Goal: Task Accomplishment & Management: Manage account settings

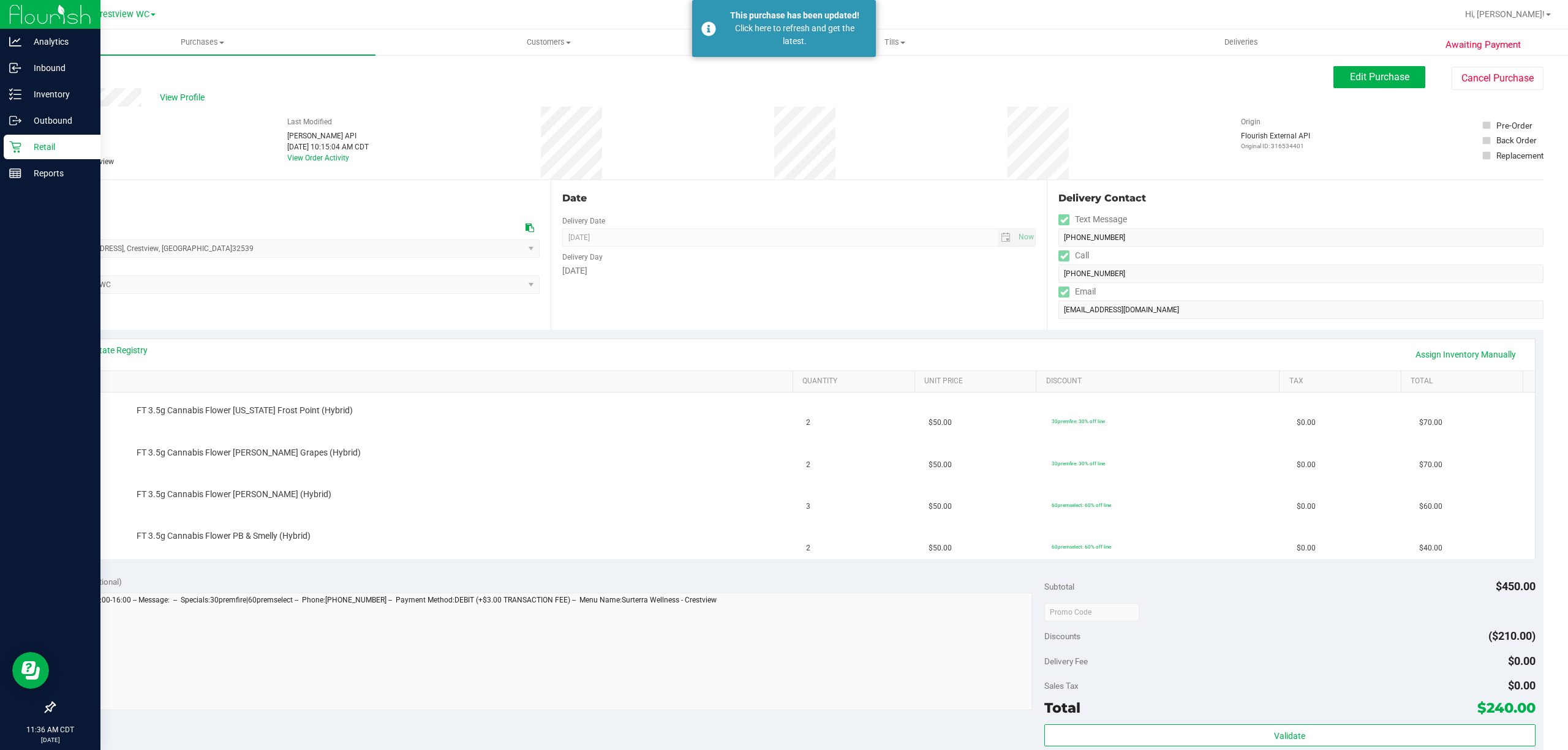
click at [23, 144] on p "Retail" at bounding box center [58, 147] width 73 height 15
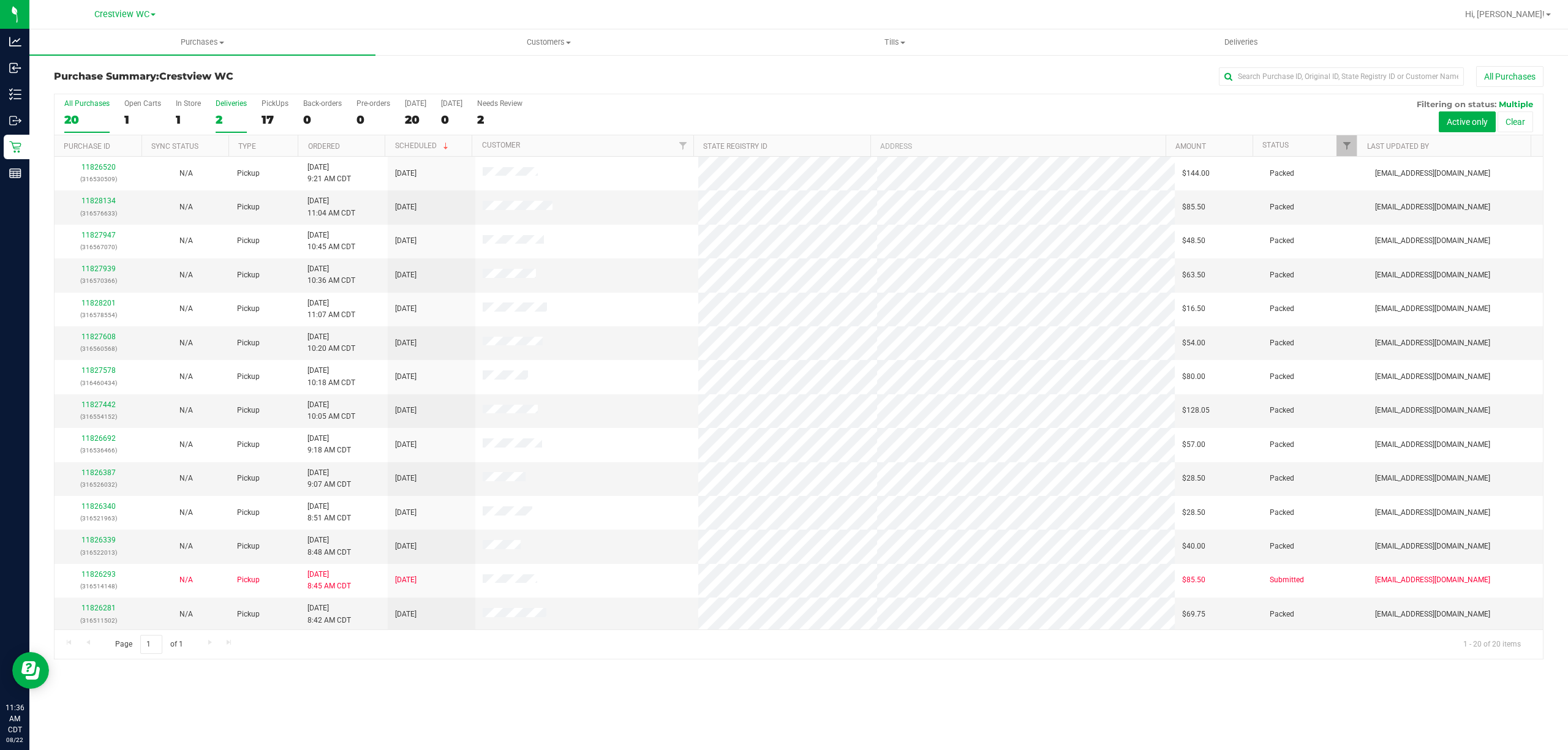
click at [231, 120] on div "2" at bounding box center [231, 120] width 31 height 14
click at [0, 0] on input "Deliveries 2" at bounding box center [0, 0] width 0 height 0
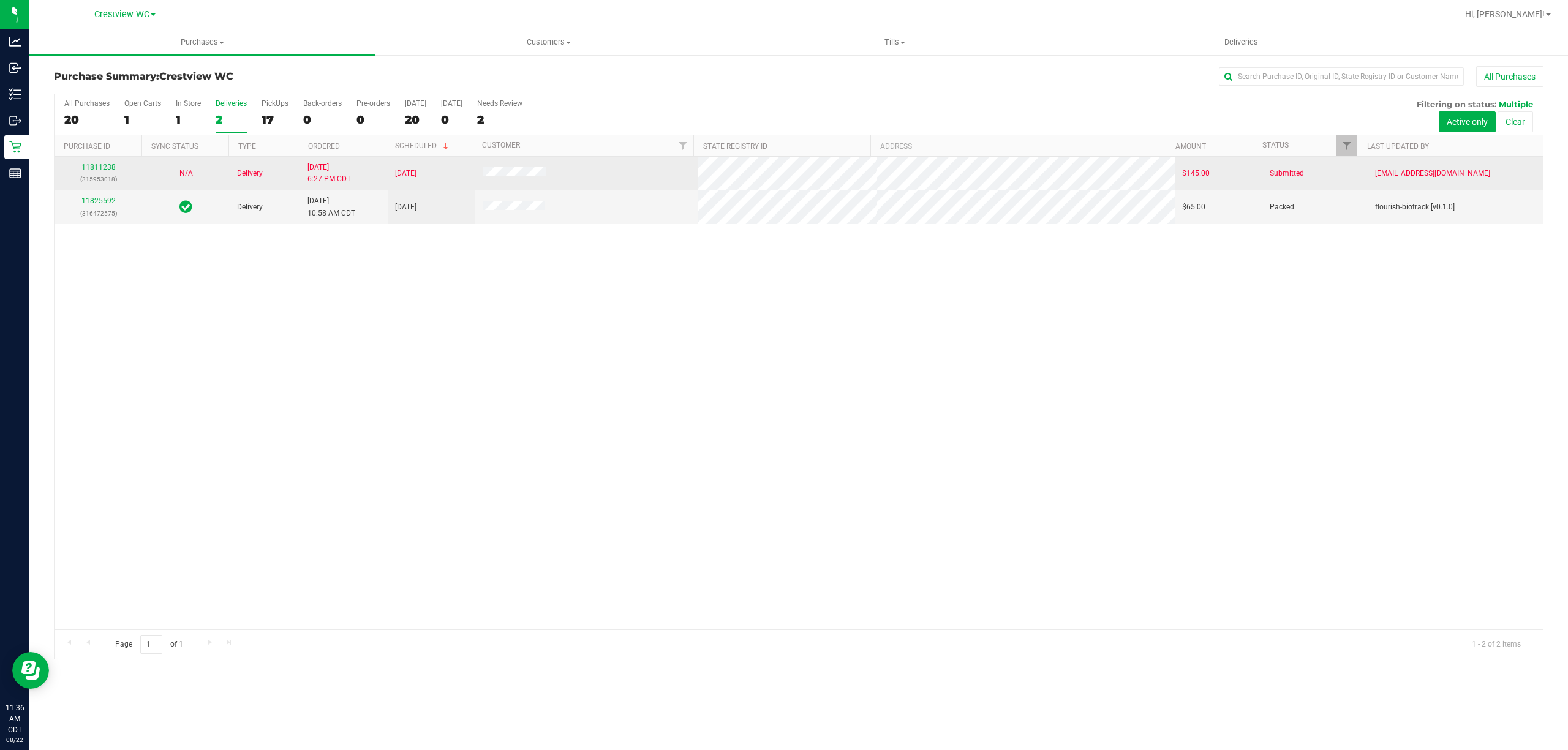
click at [111, 165] on link "11811238" at bounding box center [99, 167] width 34 height 9
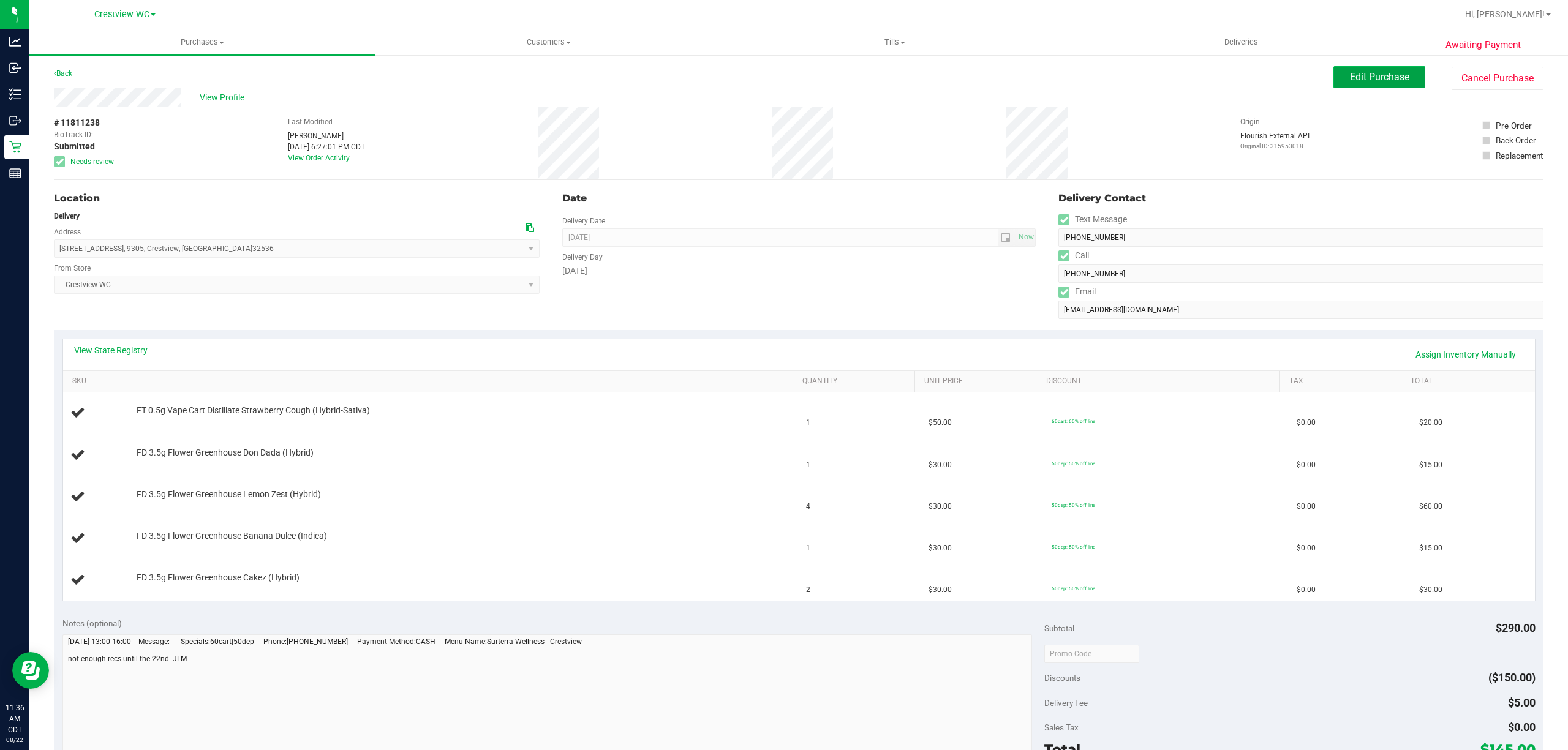
click at [1333, 78] on button "Edit Purchase" at bounding box center [1379, 77] width 92 height 22
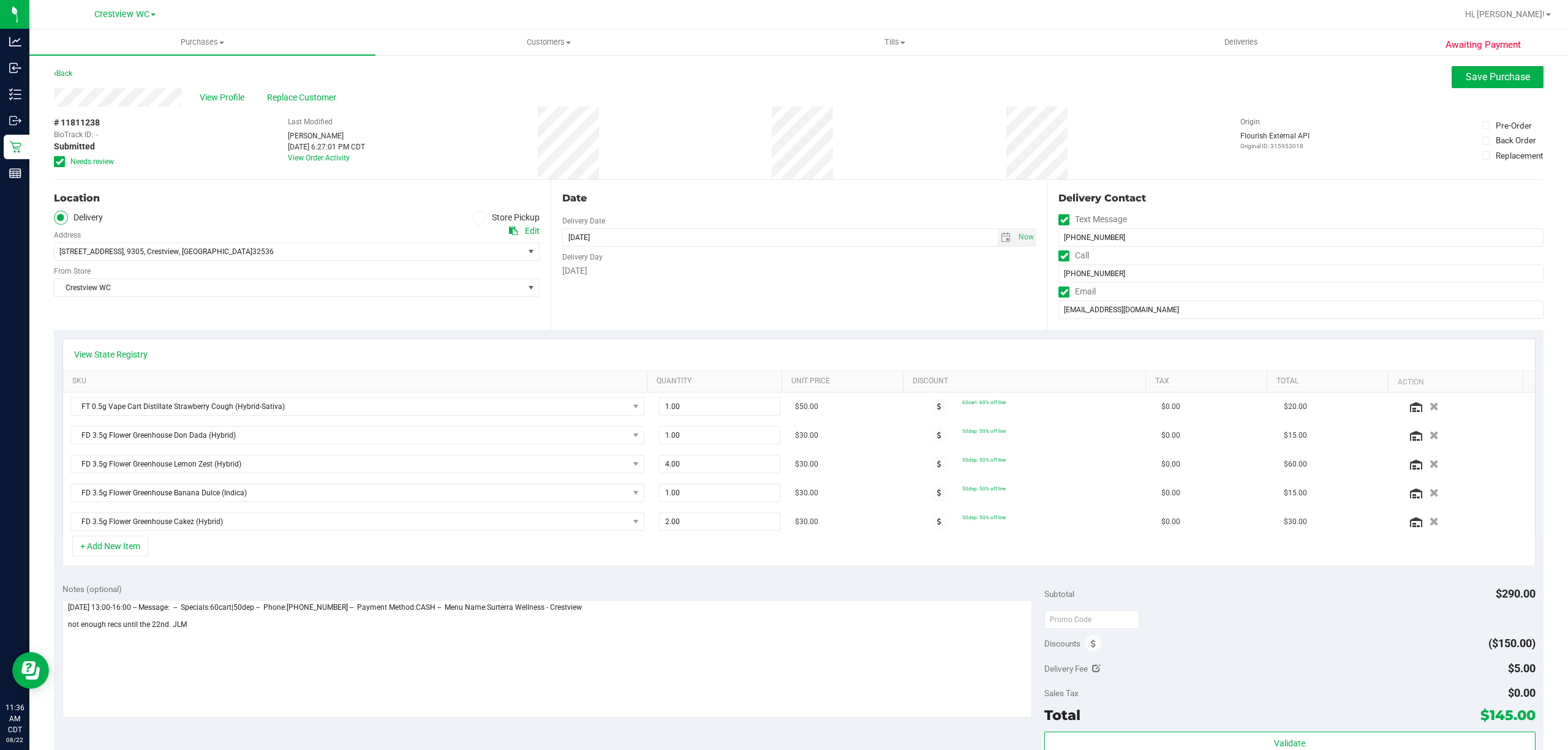
click at [91, 161] on span "Needs review" at bounding box center [92, 161] width 44 height 11
click at [0, 0] on input "Needs review" at bounding box center [0, 0] width 0 height 0
click at [1517, 81] on span "Save Purchase" at bounding box center [1498, 77] width 65 height 11
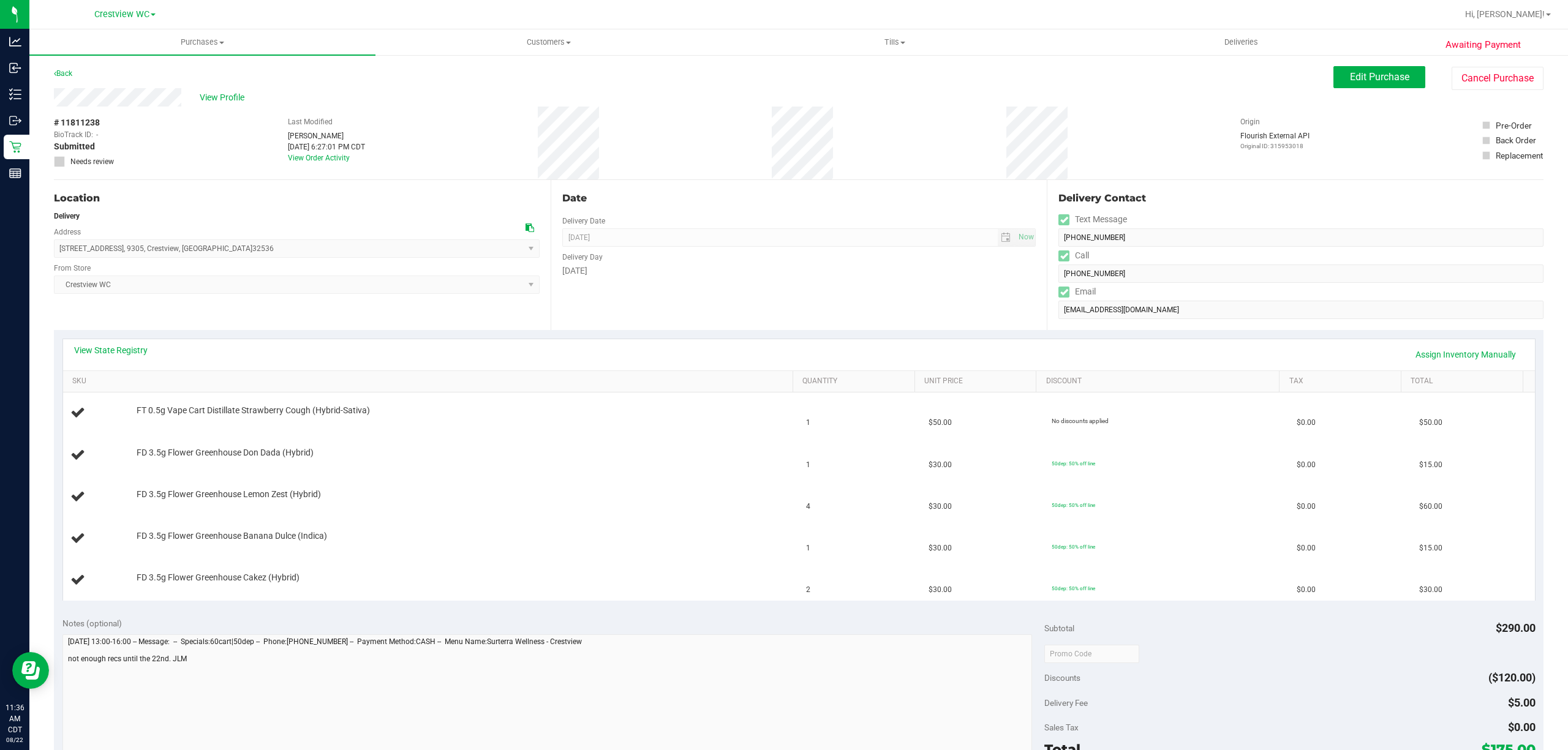
click at [140, 341] on div "View State Registry Assign Inventory Manually" at bounding box center [799, 354] width 1472 height 31
click at [141, 349] on link "View State Registry" at bounding box center [111, 350] width 73 height 12
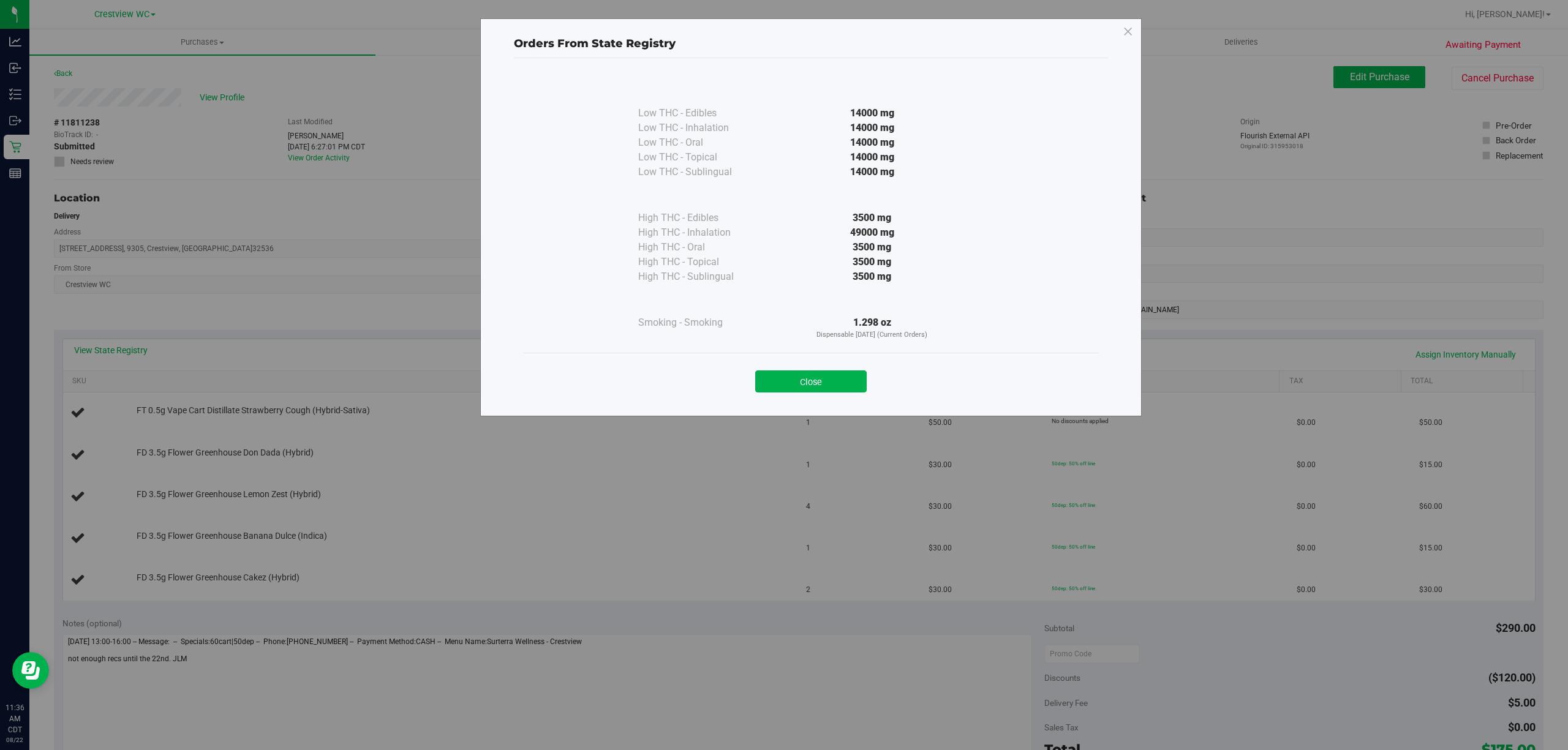
drag, startPoint x: 877, startPoint y: 326, endPoint x: 906, endPoint y: 328, distance: 29.1
click at [905, 328] on div "1.298 oz Dispensable [DATE] (Current Orders)" at bounding box center [872, 328] width 223 height 25
click at [844, 380] on button "Close" at bounding box center [811, 381] width 111 height 22
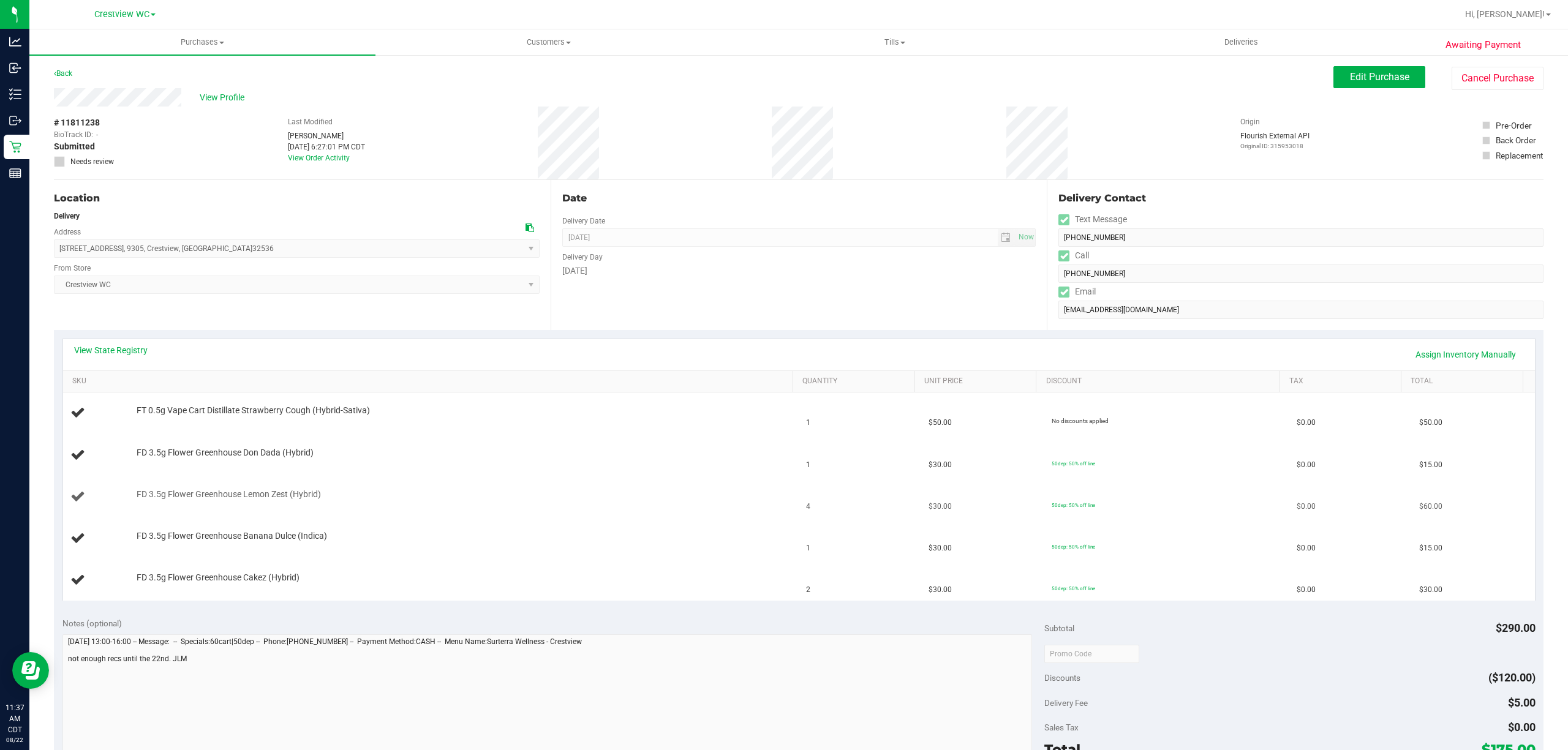
drag, startPoint x: 1029, startPoint y: 512, endPoint x: 1141, endPoint y: 511, distance: 112.0
click at [1141, 511] on td "50dep: 50% off line" at bounding box center [1167, 497] width 246 height 42
click at [1108, 559] on td "50dep: 50% off line" at bounding box center [1167, 539] width 246 height 42
click at [208, 101] on span "View Profile" at bounding box center [223, 97] width 49 height 13
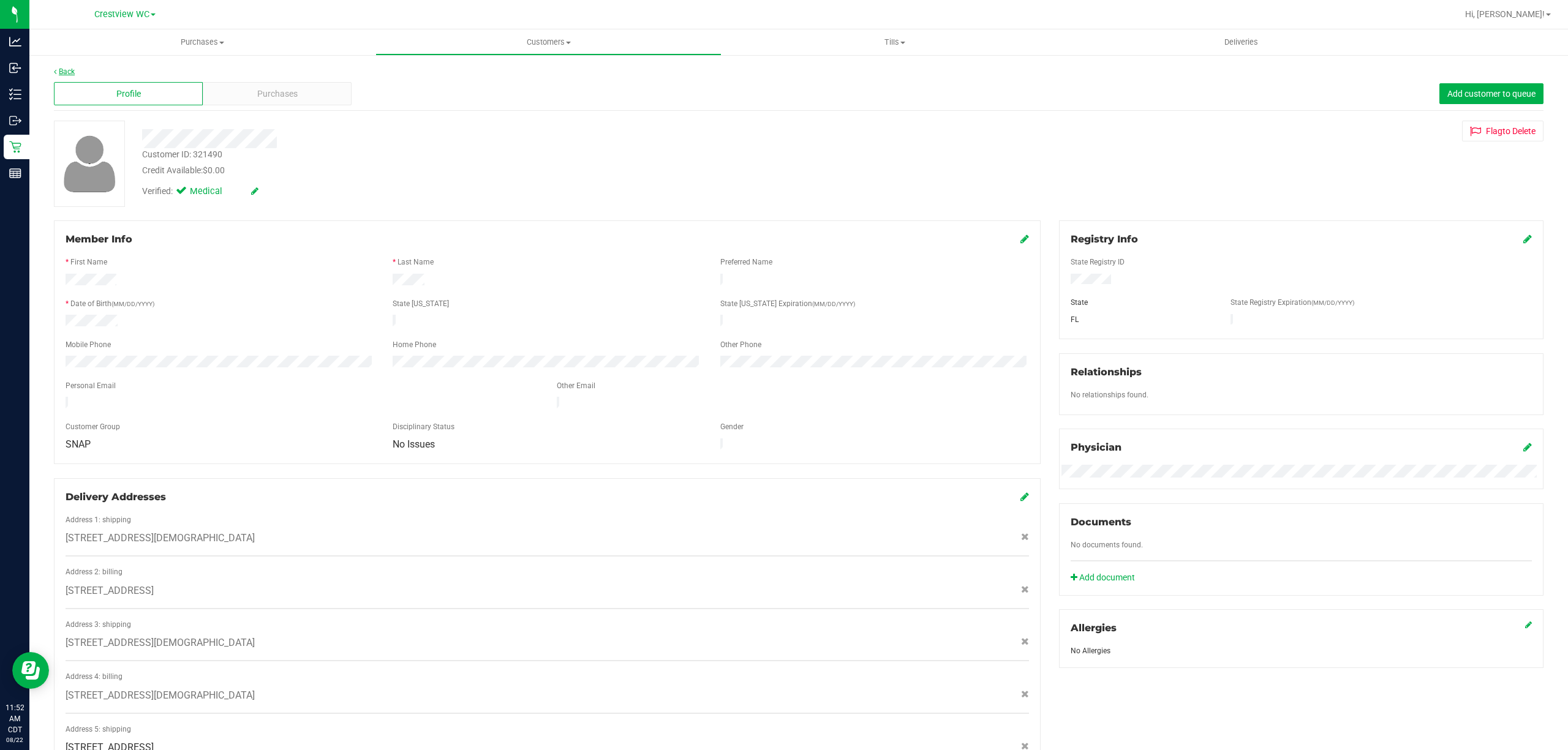
click at [65, 72] on link "Back" at bounding box center [64, 72] width 21 height 9
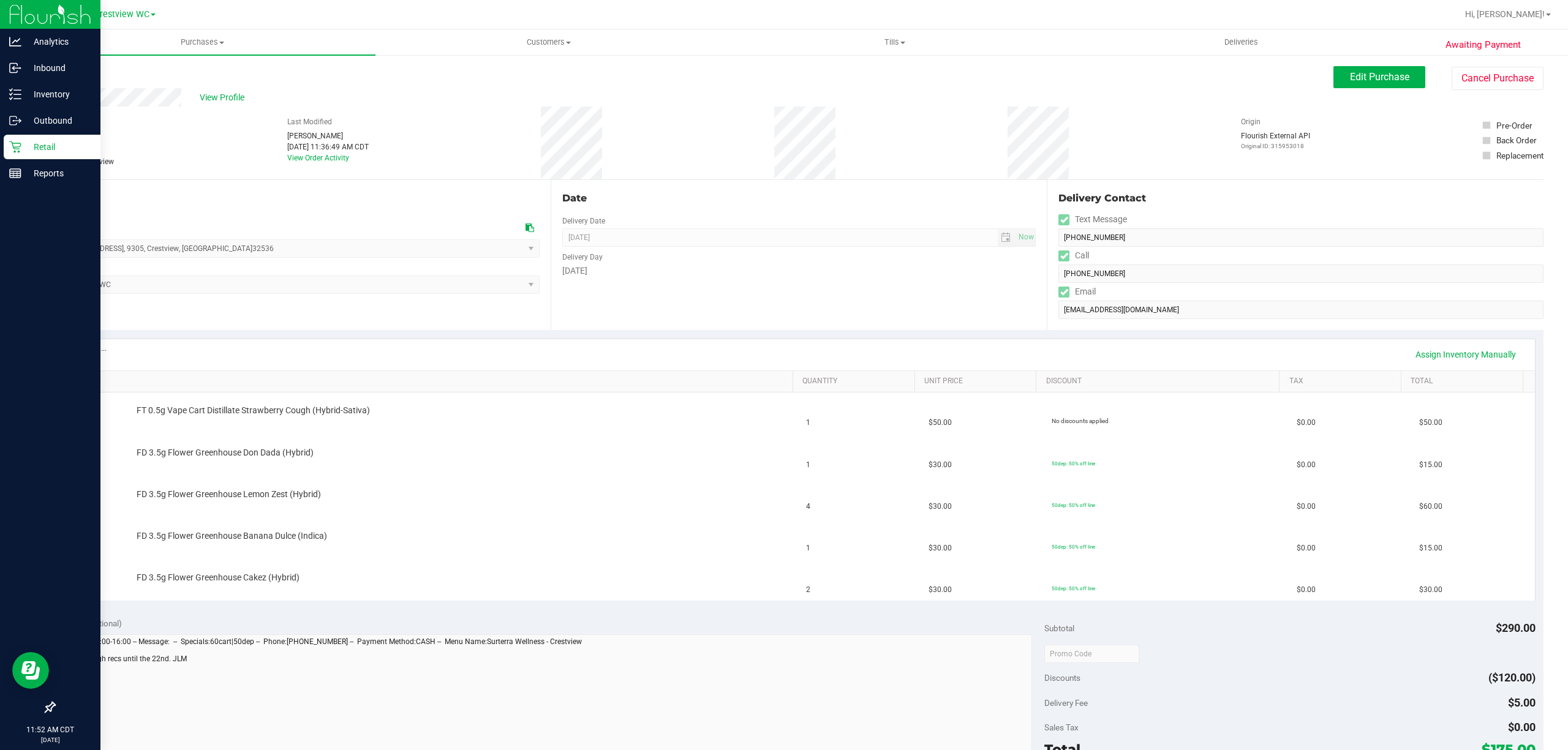
click at [16, 150] on icon at bounding box center [15, 147] width 12 height 12
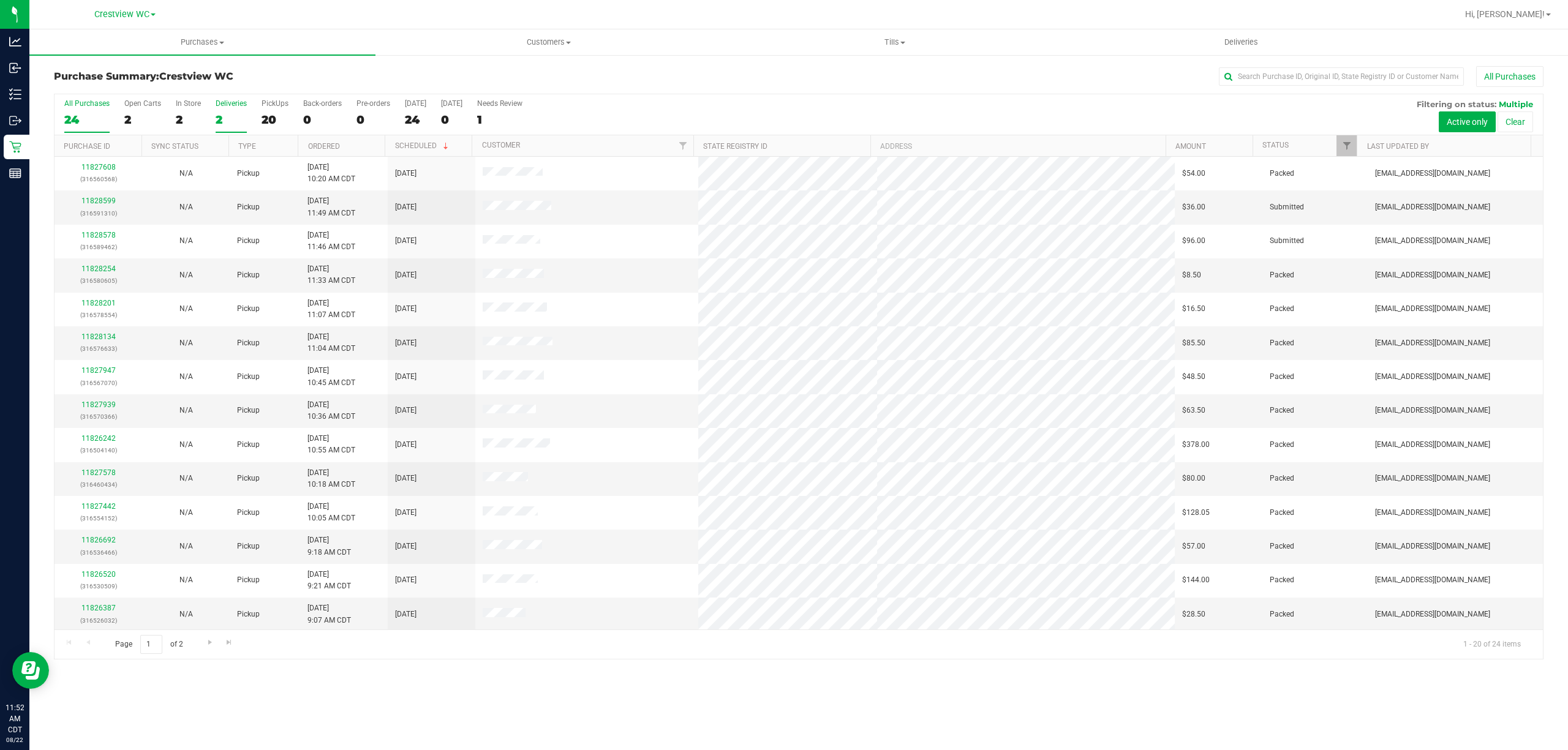
click at [231, 118] on div "2" at bounding box center [231, 120] width 31 height 14
click at [0, 0] on input "Deliveries 2" at bounding box center [0, 0] width 0 height 0
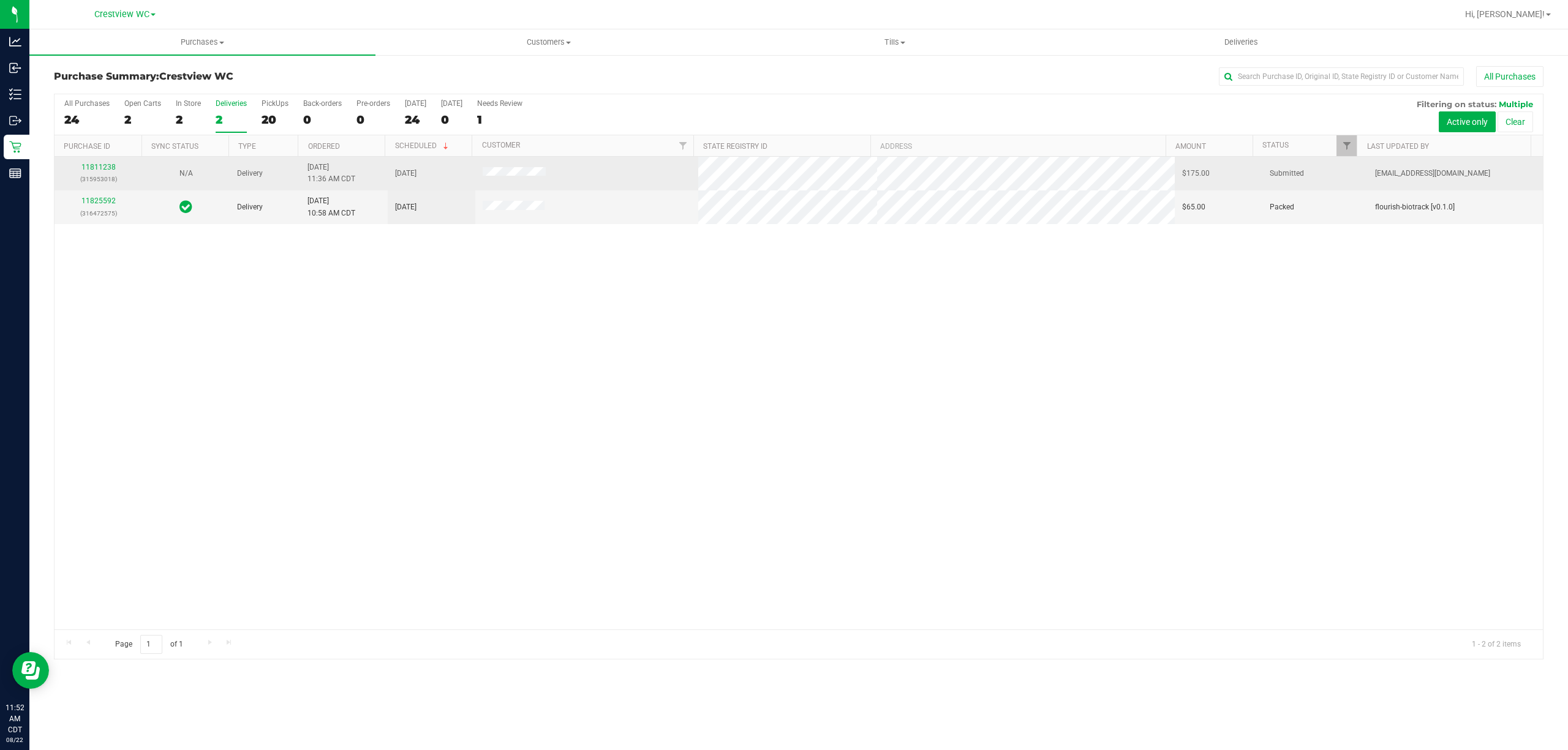
click at [89, 174] on p "(315953018)" at bounding box center [98, 179] width 73 height 11
click at [94, 166] on link "11811238" at bounding box center [99, 167] width 34 height 9
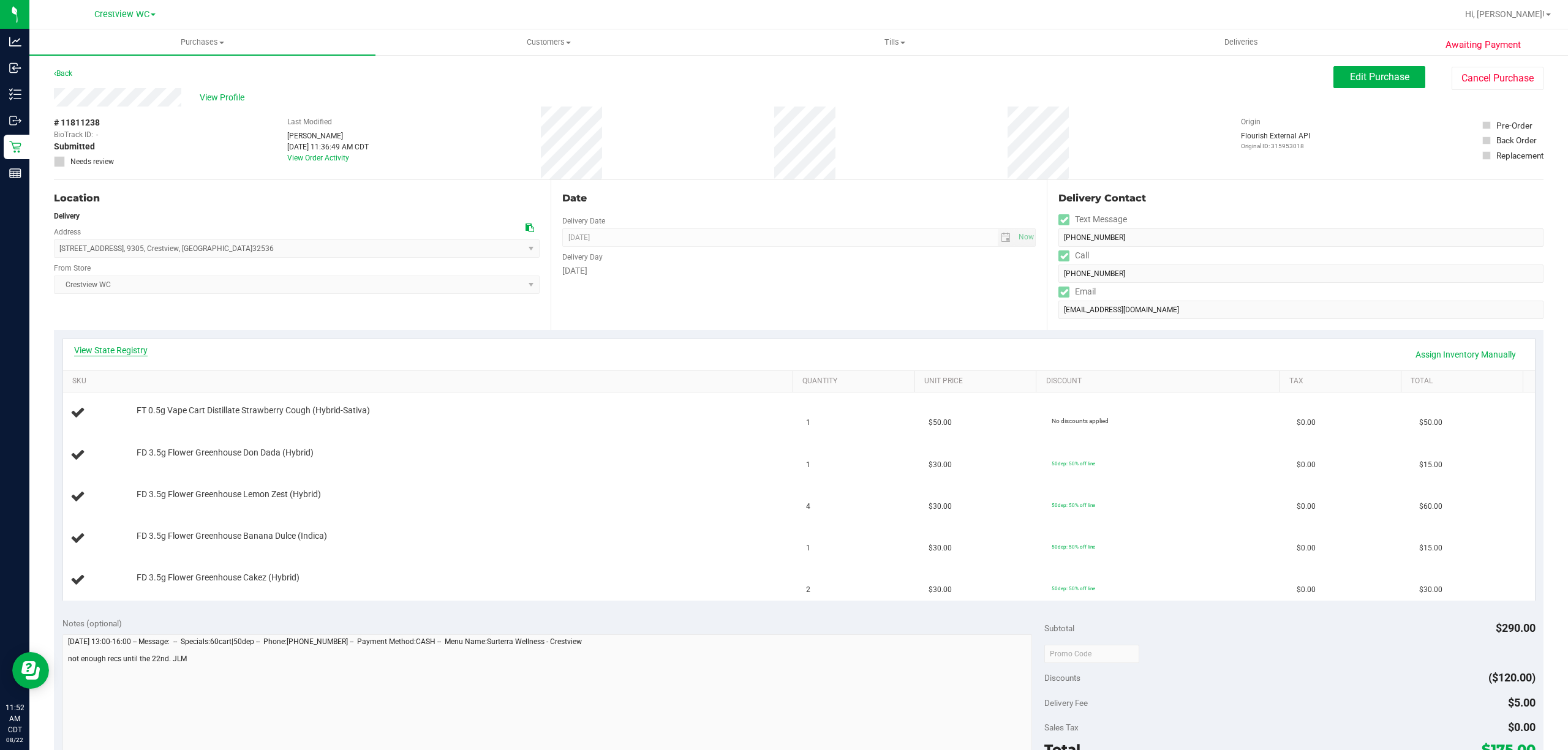
click at [94, 353] on link "View State Registry" at bounding box center [111, 350] width 73 height 12
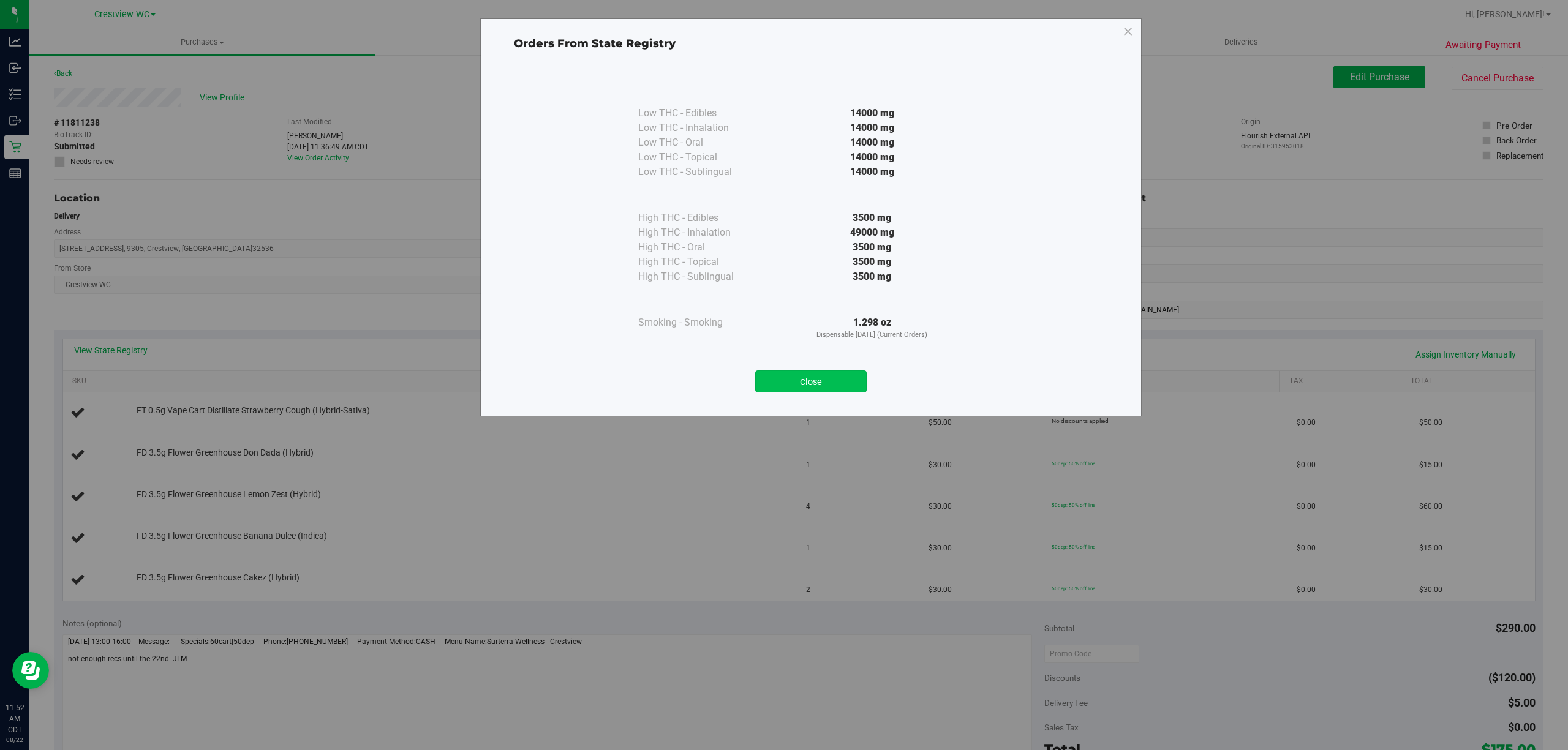
click at [834, 380] on button "Close" at bounding box center [811, 381] width 111 height 22
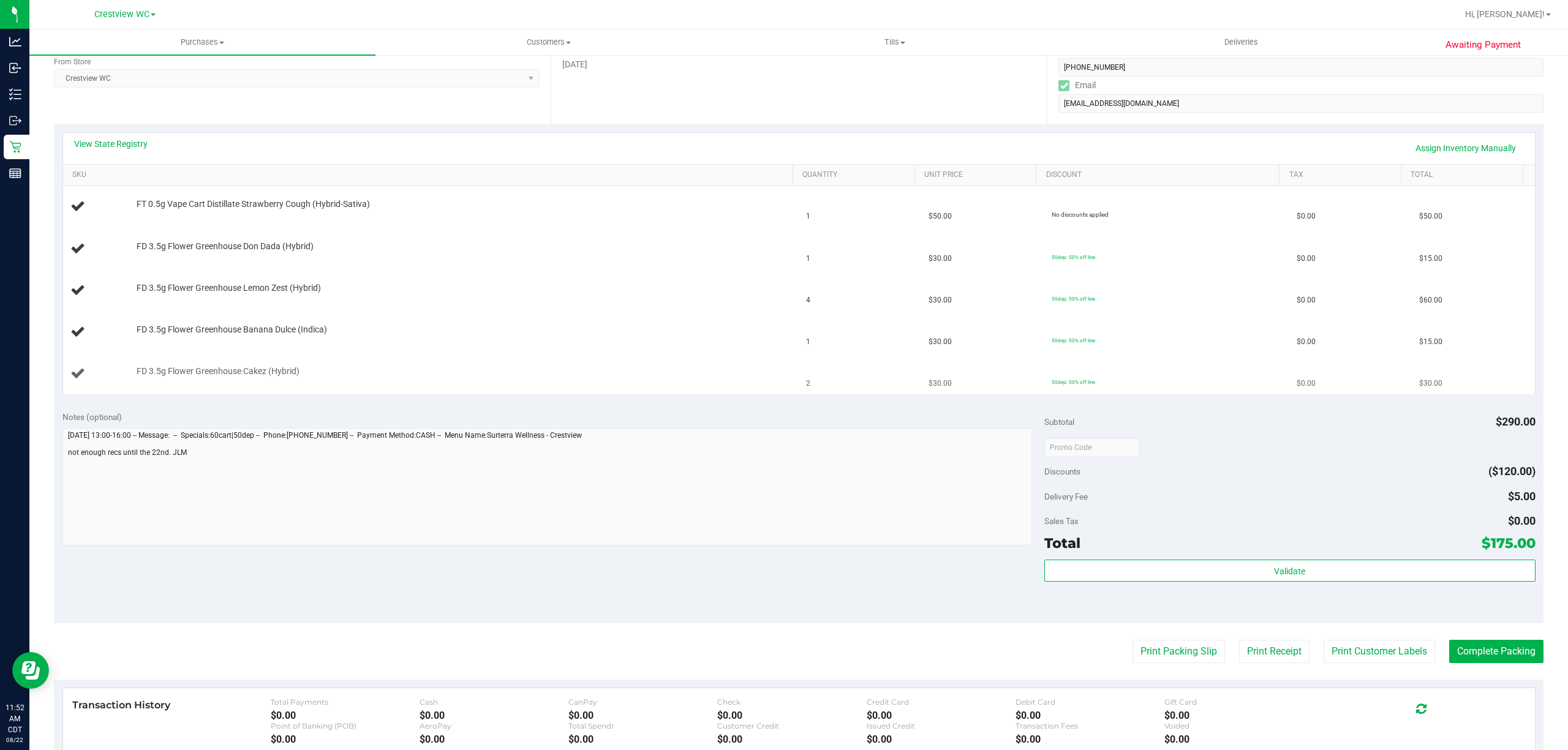
scroll to position [327, 0]
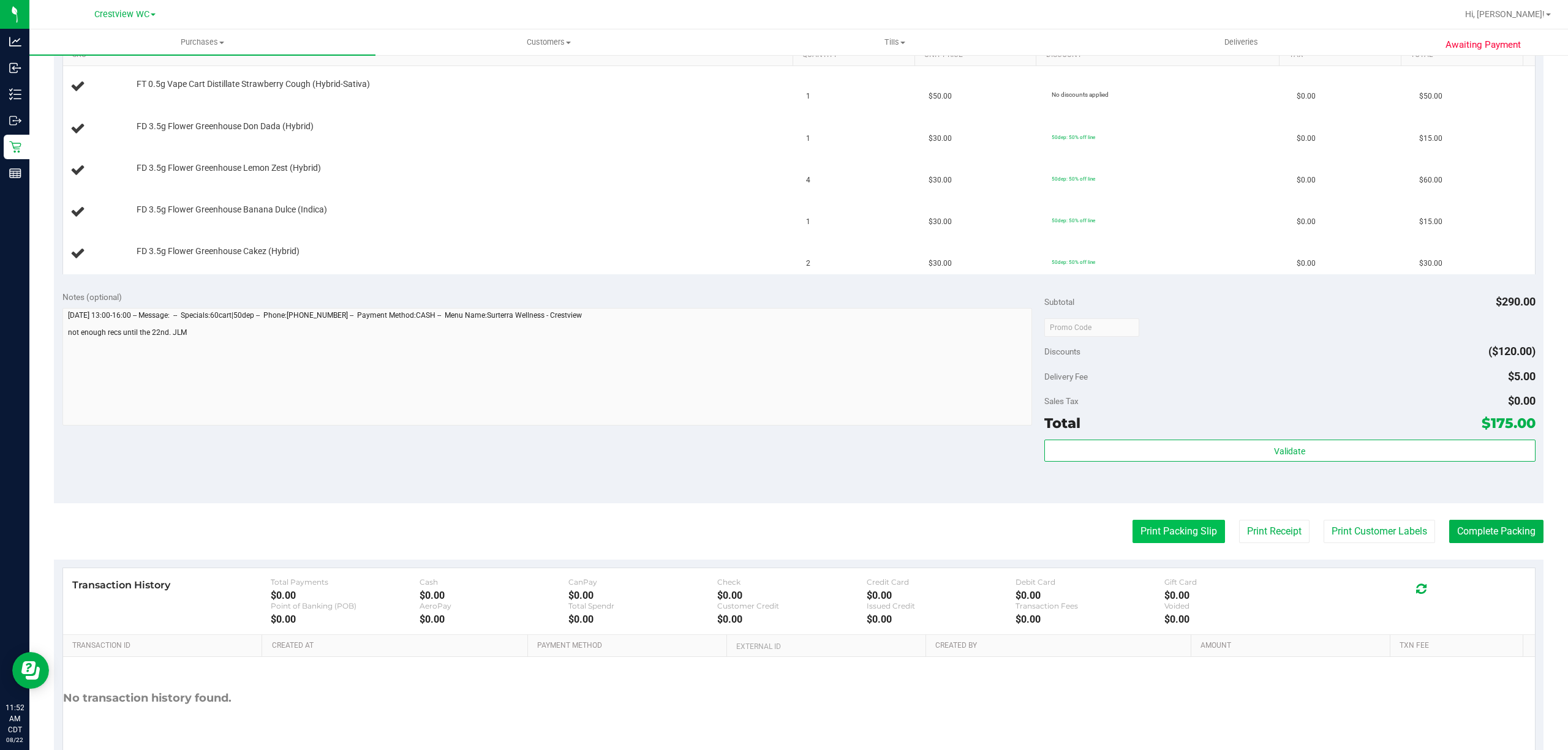
click at [1142, 530] on button "Print Packing Slip" at bounding box center [1179, 531] width 92 height 23
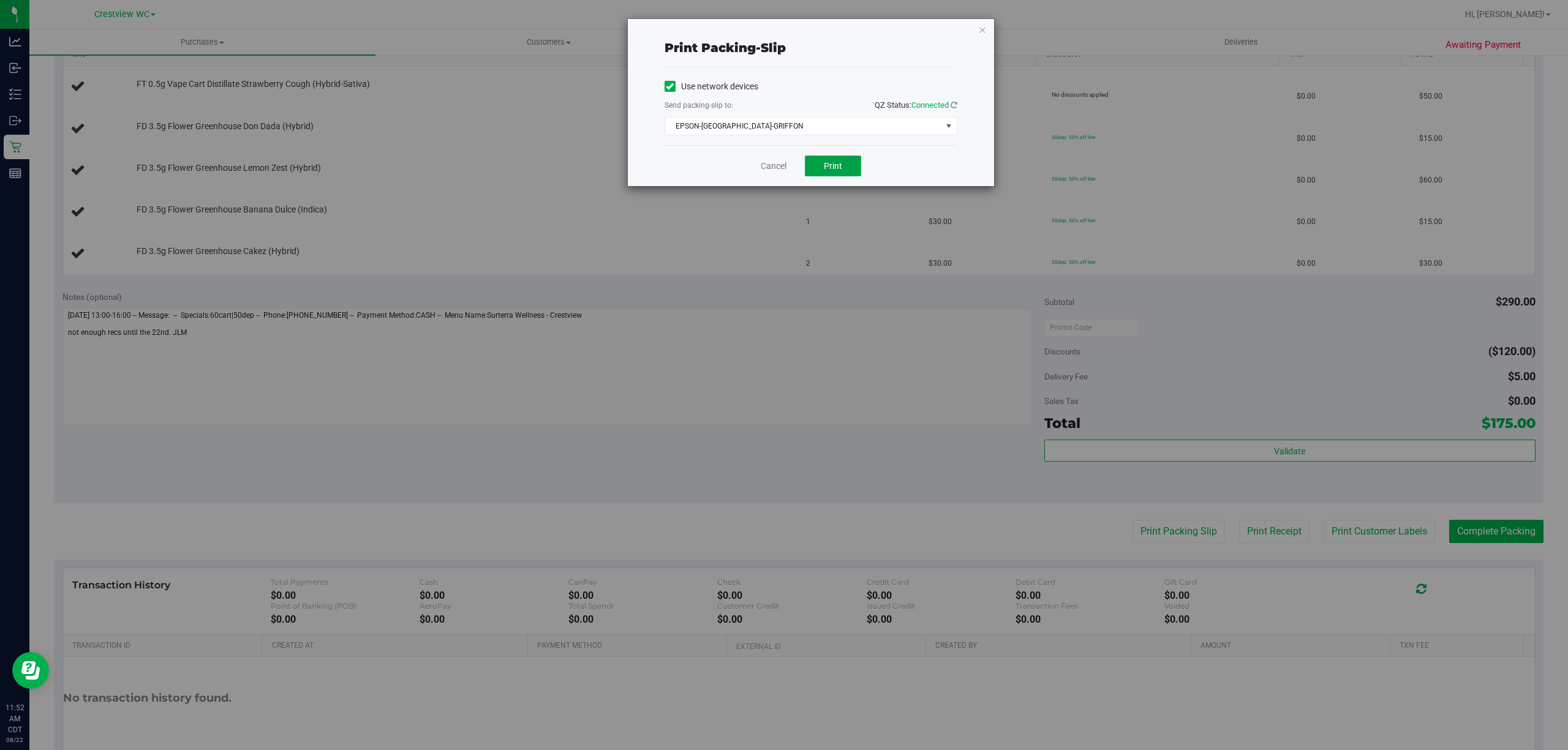
click at [836, 162] on span "Print" at bounding box center [832, 165] width 18 height 9
click at [777, 165] on link "Cancel" at bounding box center [774, 166] width 26 height 13
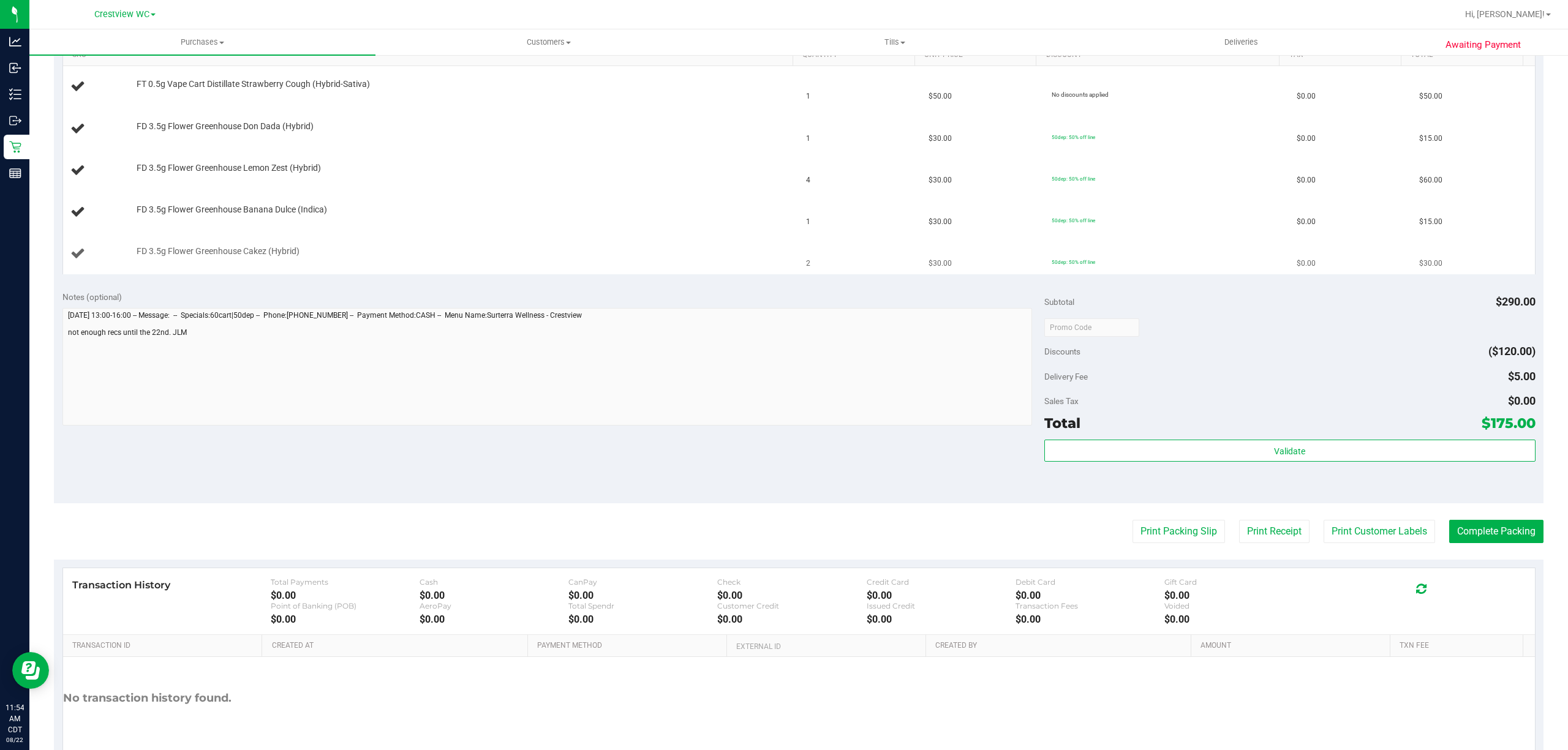
click at [753, 237] on td "FD 3.5g Flower Greenhouse Cakez (Hybrid)" at bounding box center [431, 254] width 736 height 41
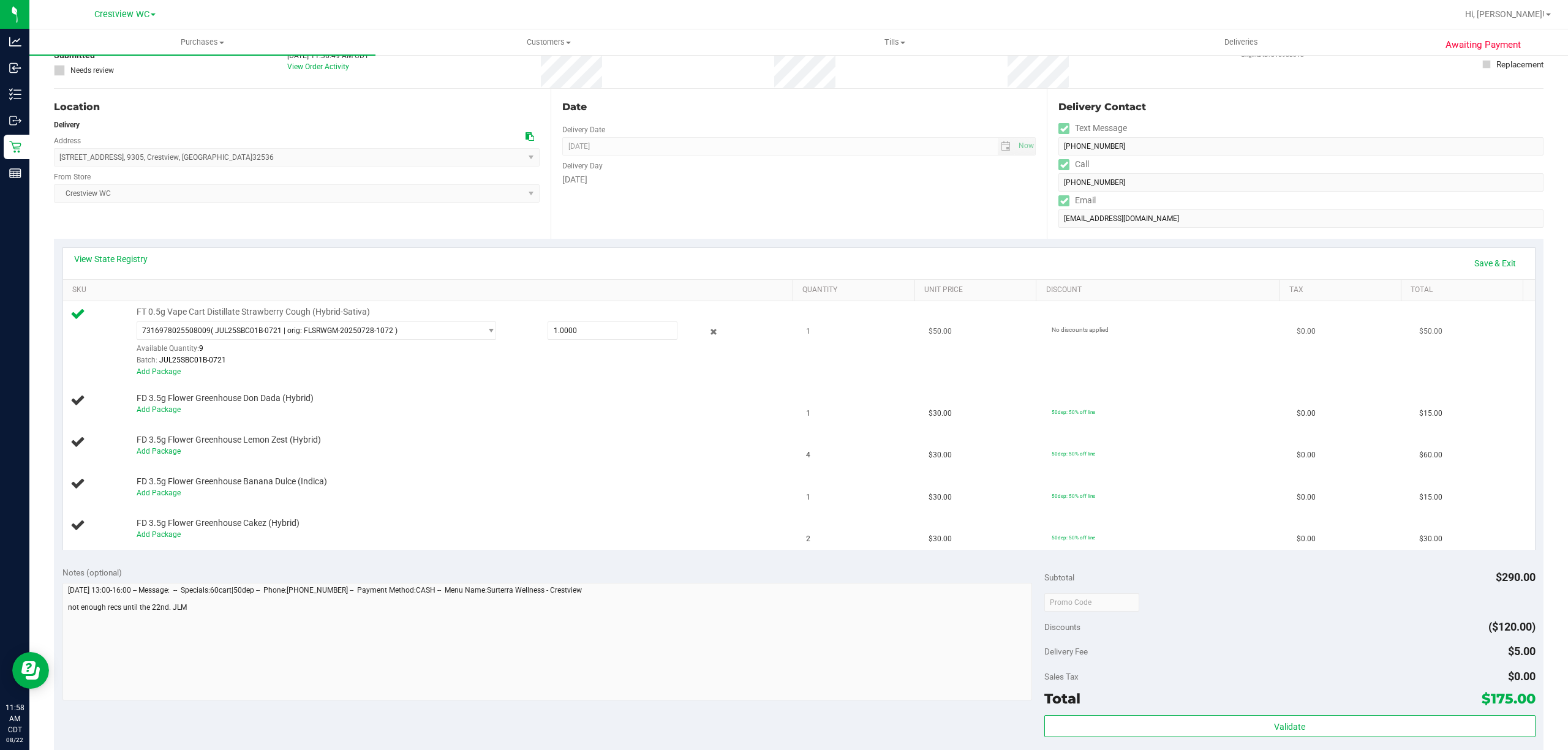
scroll to position [82, 0]
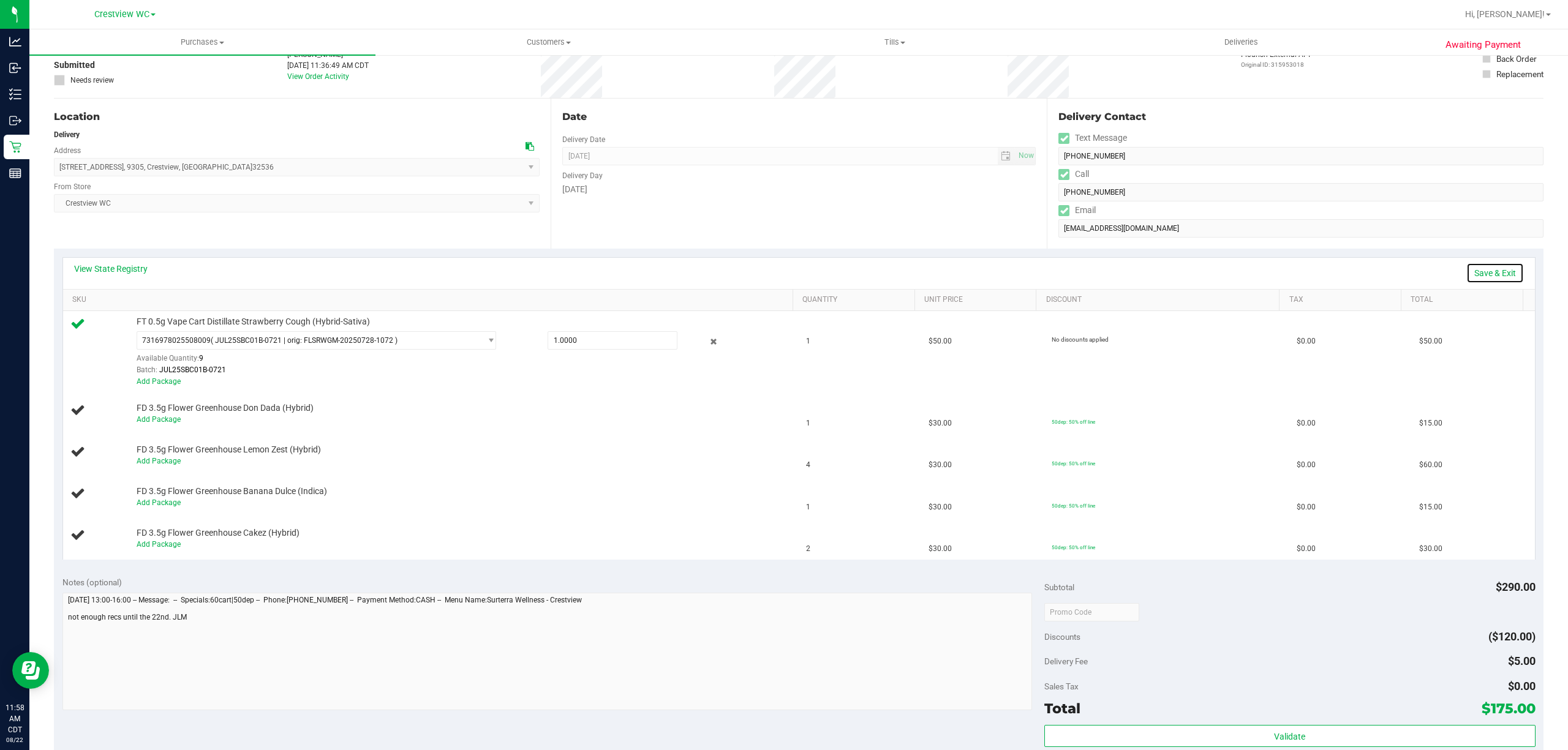
click at [1475, 268] on link "Save & Exit" at bounding box center [1495, 273] width 58 height 21
click at [1481, 265] on link "Save & Exit" at bounding box center [1495, 273] width 58 height 21
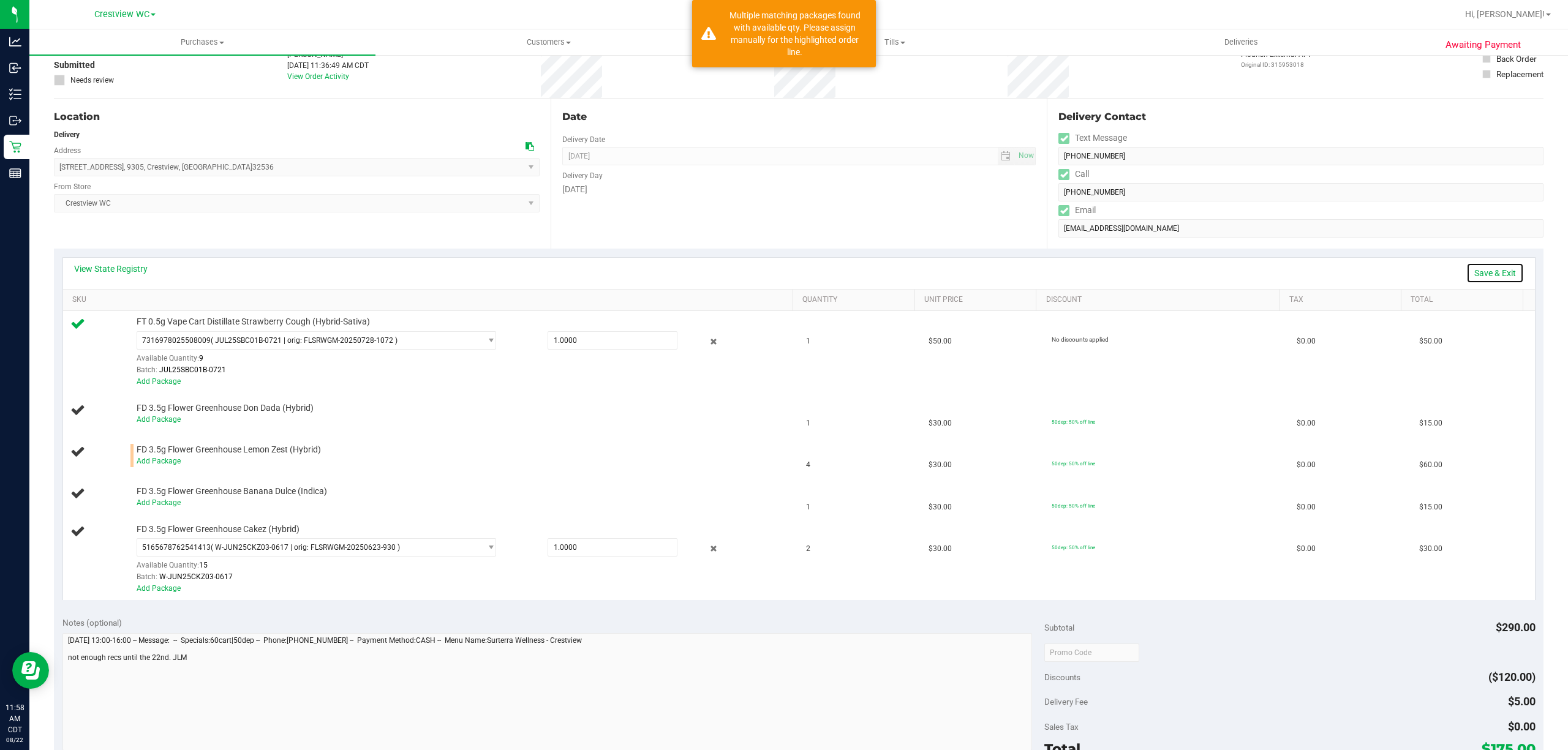
click at [1492, 270] on link "Save & Exit" at bounding box center [1495, 273] width 58 height 21
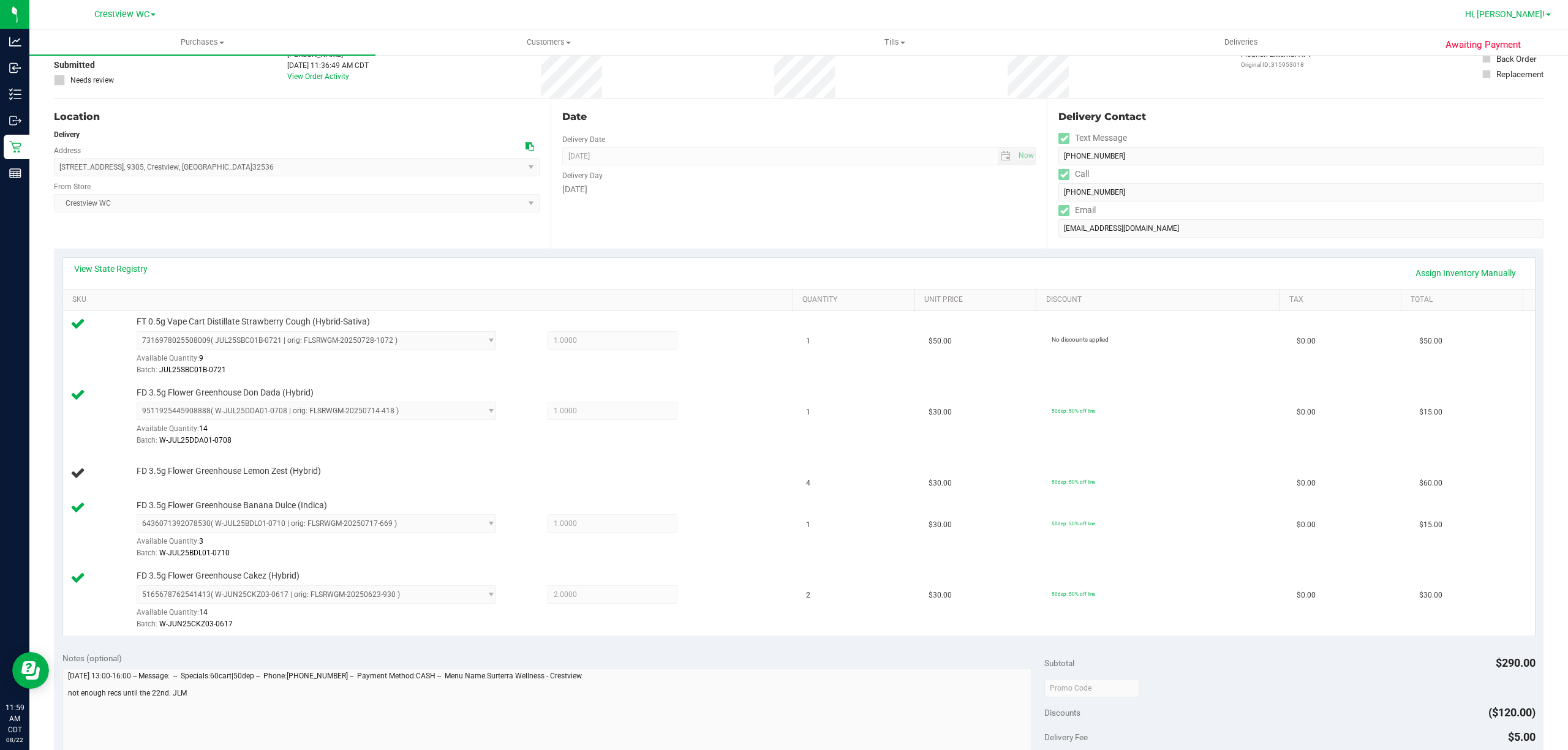
click at [1544, 20] on link "Hi, [PERSON_NAME]!" at bounding box center [1508, 15] width 96 height 13
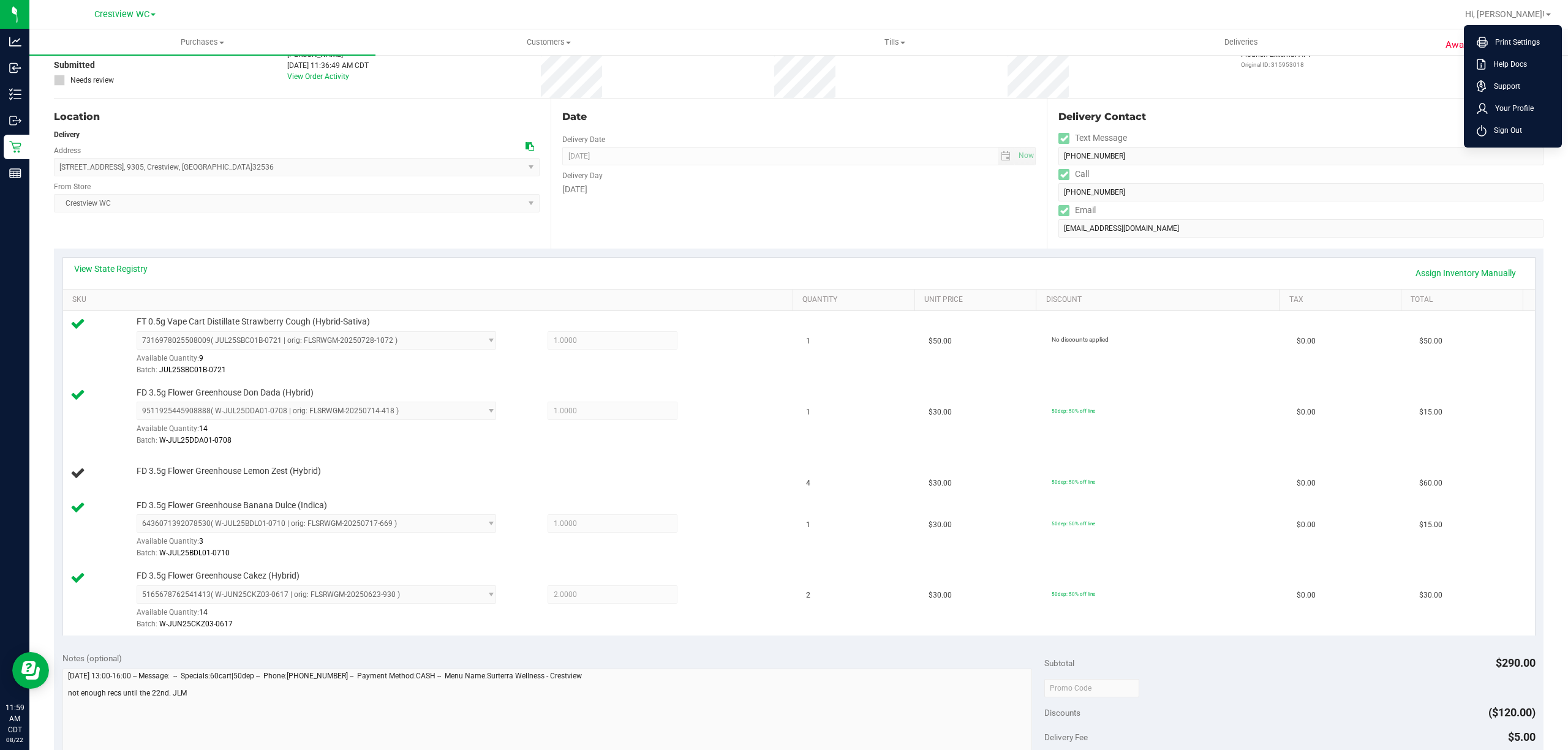
click at [1505, 130] on li "Sign Out" at bounding box center [1512, 130] width 92 height 22
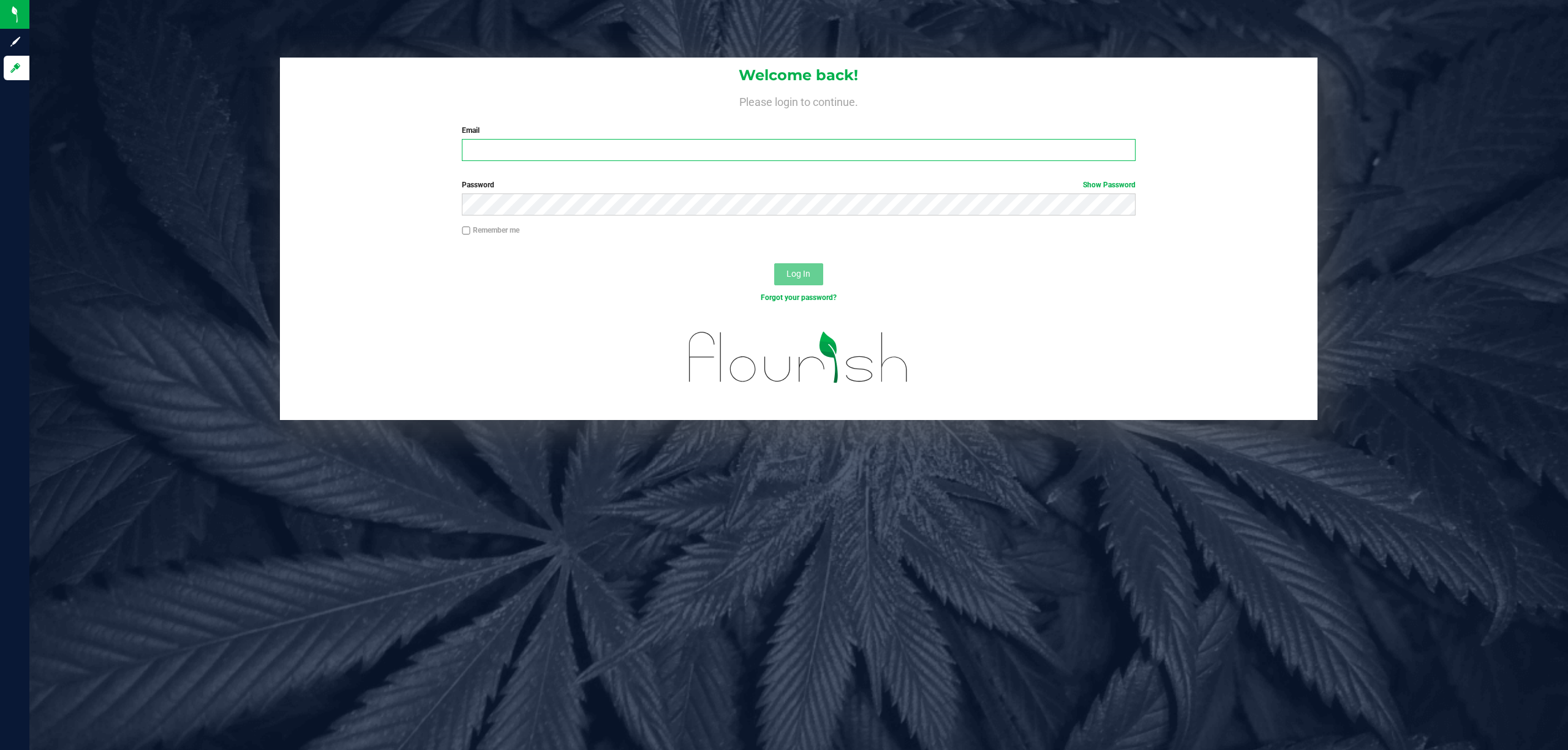
click at [691, 153] on input "Email" at bounding box center [799, 150] width 674 height 22
type input "[EMAIL_ADDRESS][DOMAIN_NAME]"
click at [774, 263] on button "Log In" at bounding box center [798, 274] width 49 height 22
